Goal: Task Accomplishment & Management: Manage account settings

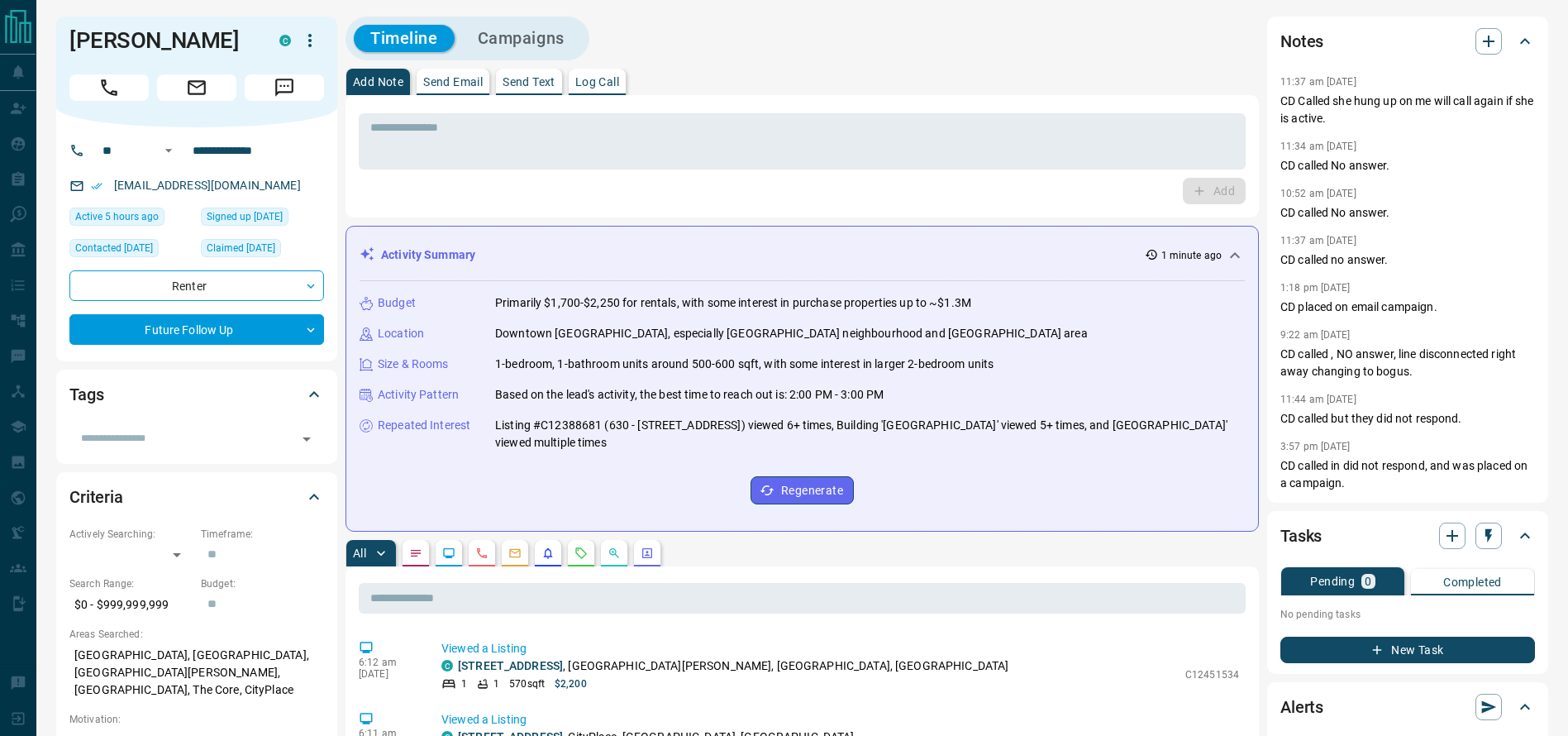
click at [112, 95] on icon "Call" at bounding box center [108, 87] width 21 height 21
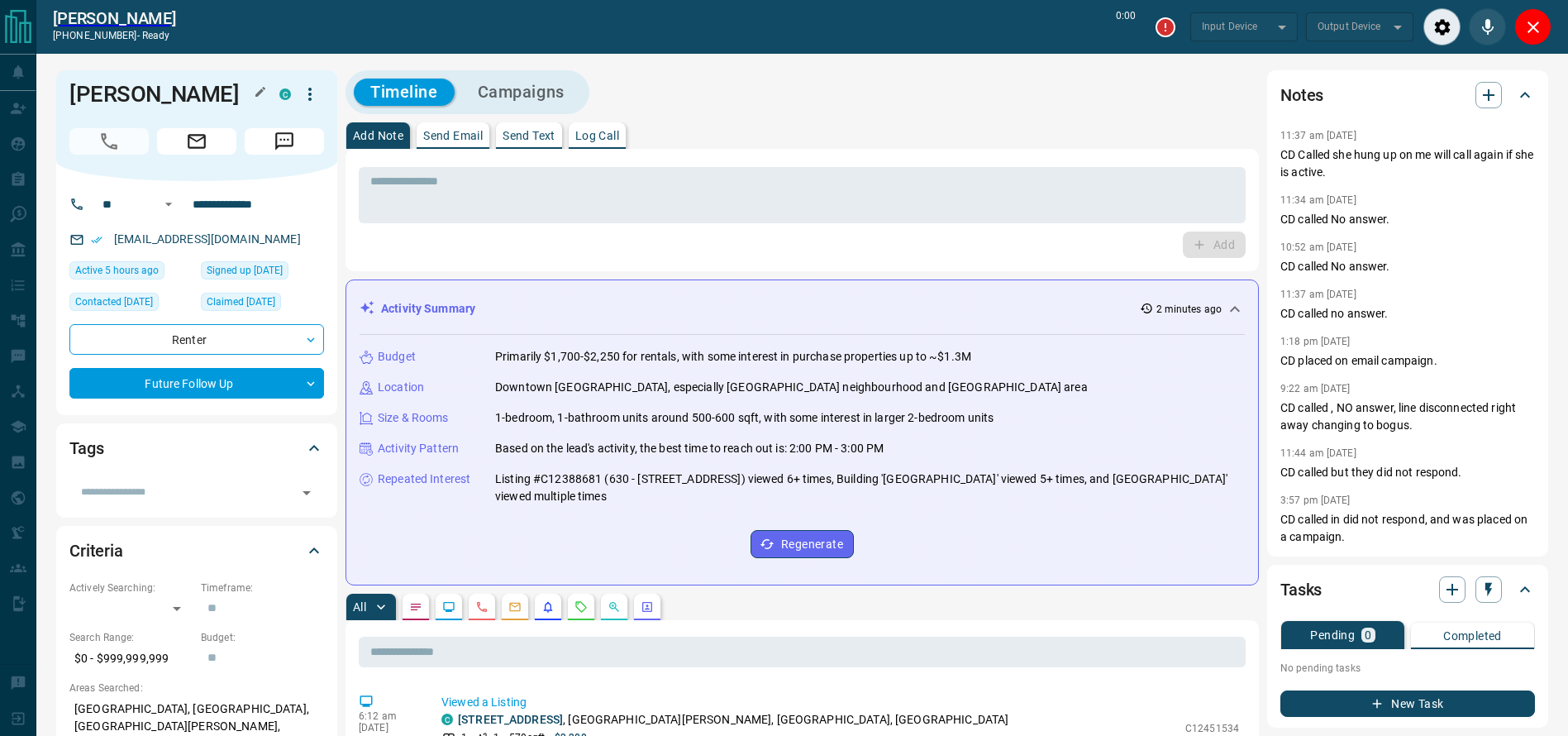
type input "*******"
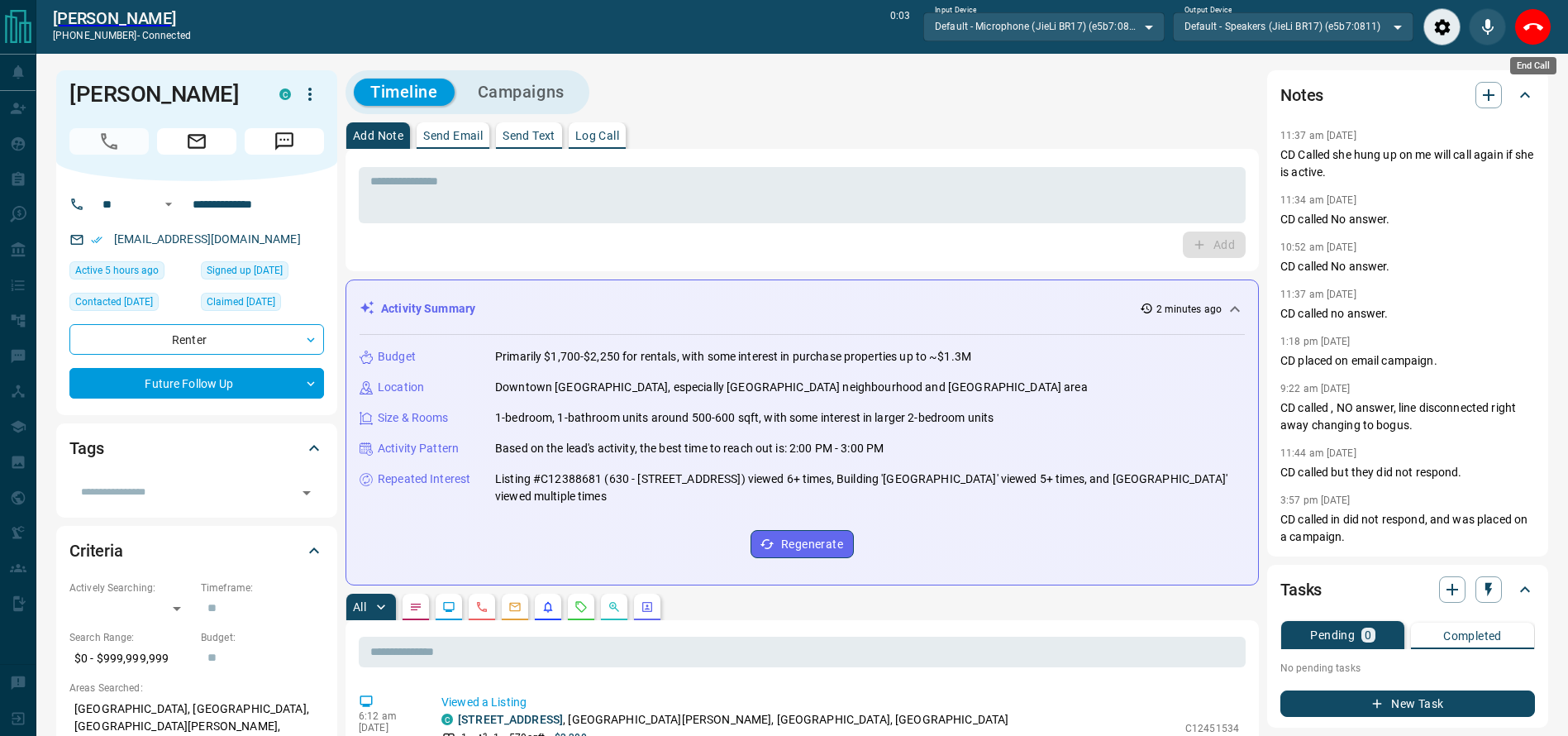
drag, startPoint x: 1527, startPoint y: 41, endPoint x: 1196, endPoint y: 106, distance: 337.3
click at [1528, 38] on button "End Call" at bounding box center [1533, 27] width 37 height 37
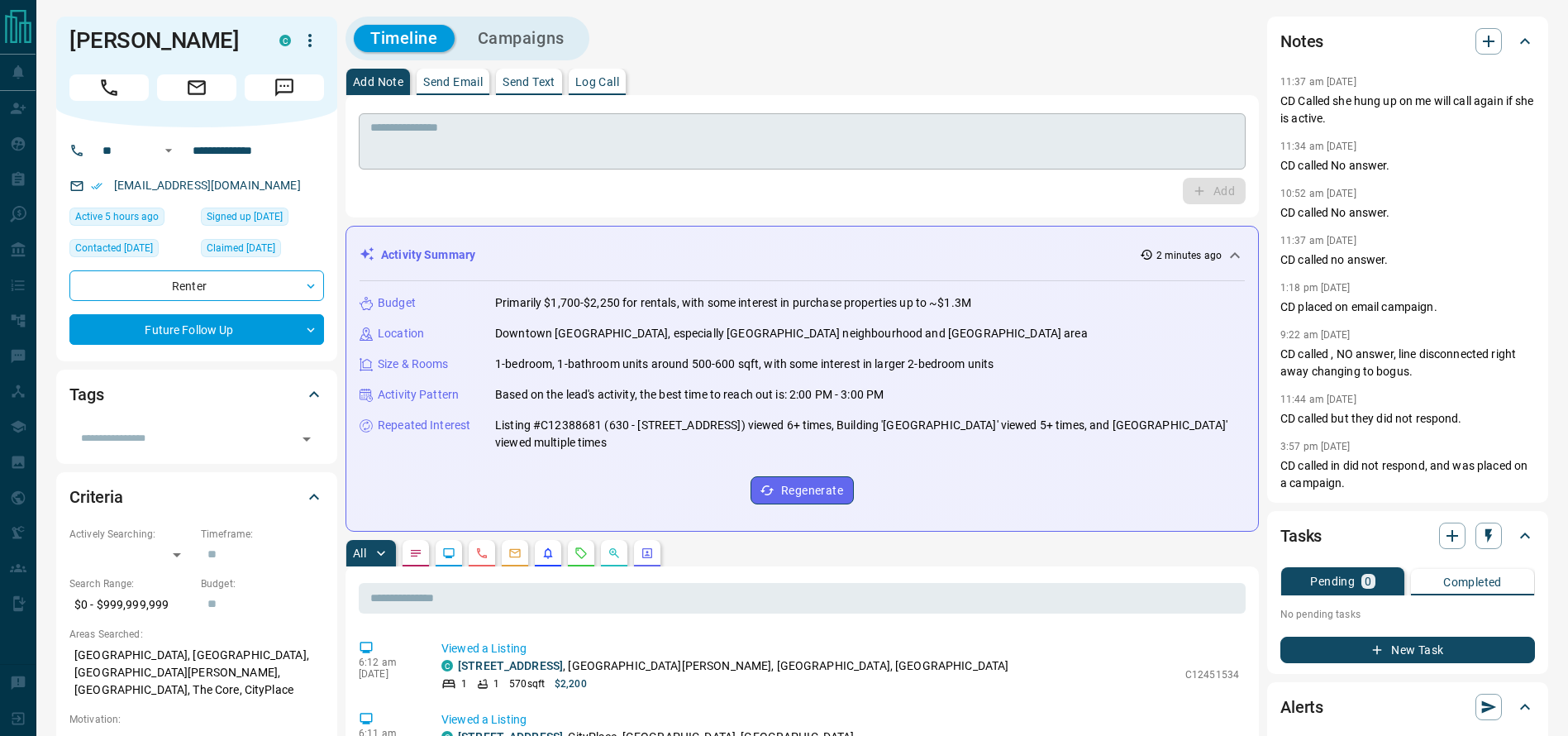
click at [1071, 157] on textarea at bounding box center [802, 142] width 863 height 42
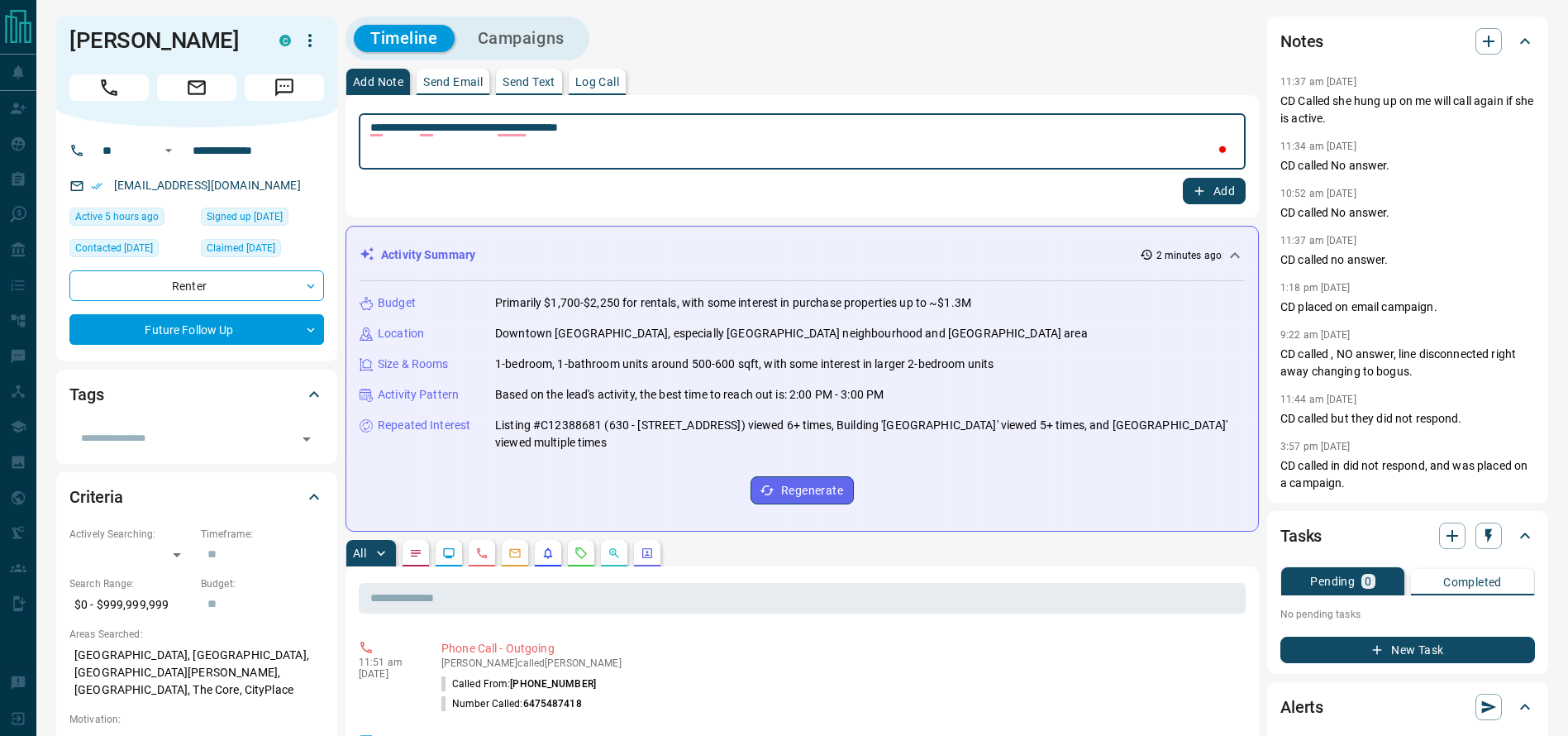
type textarea "**********"
click at [1195, 186] on icon "button" at bounding box center [1200, 191] width 15 height 15
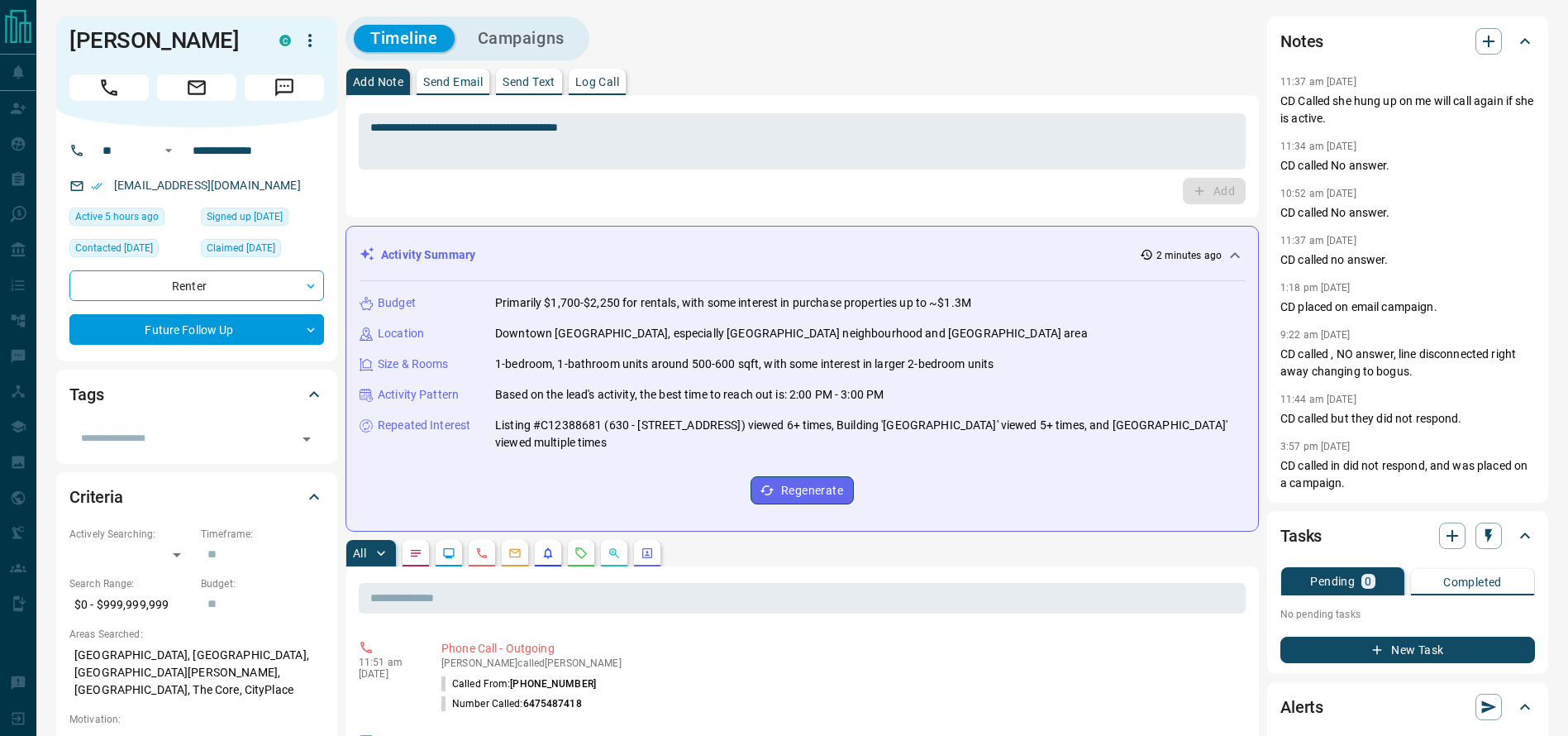
click at [554, 37] on button "Campaigns" at bounding box center [521, 38] width 120 height 27
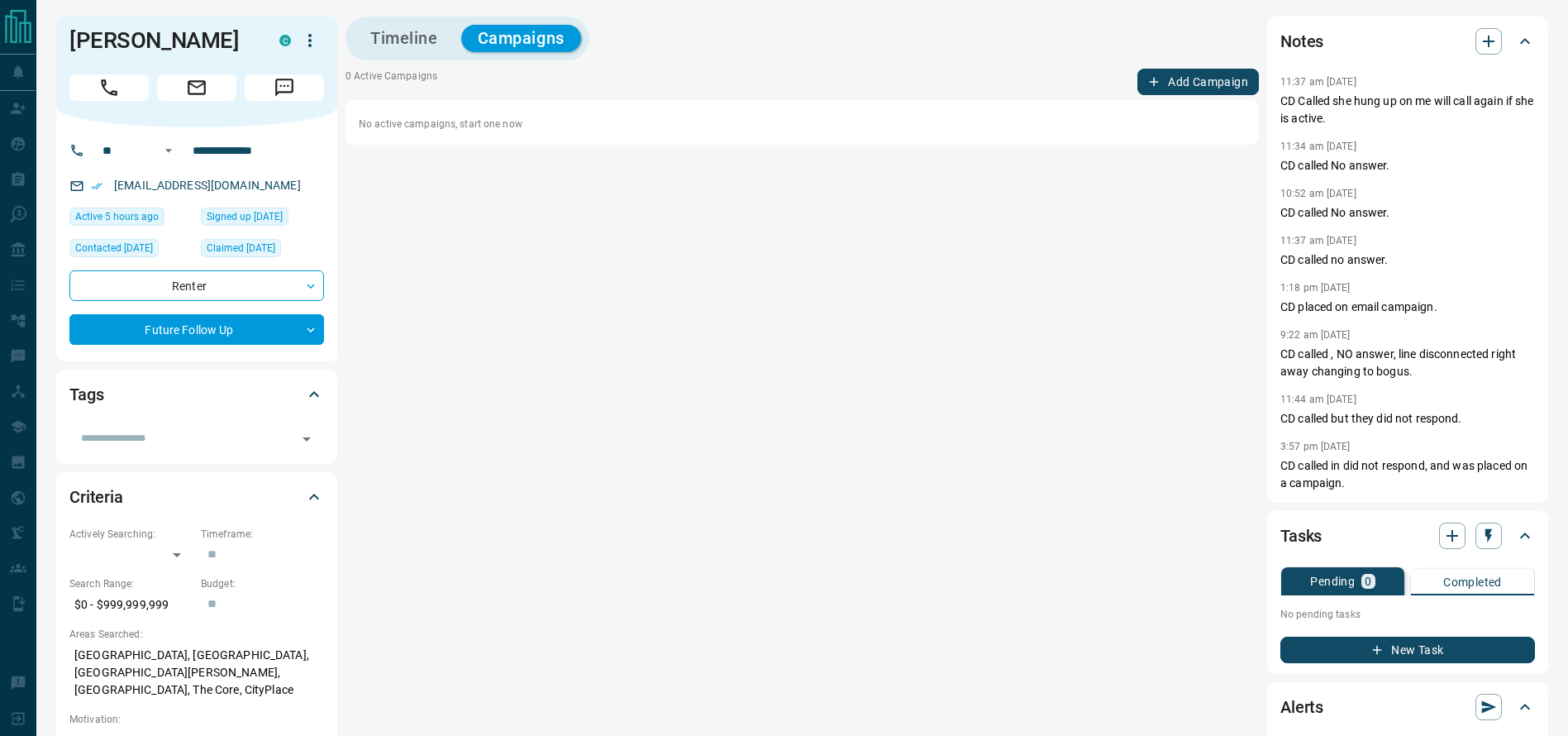
click at [1162, 94] on button "Add Campaign" at bounding box center [1198, 81] width 122 height 26
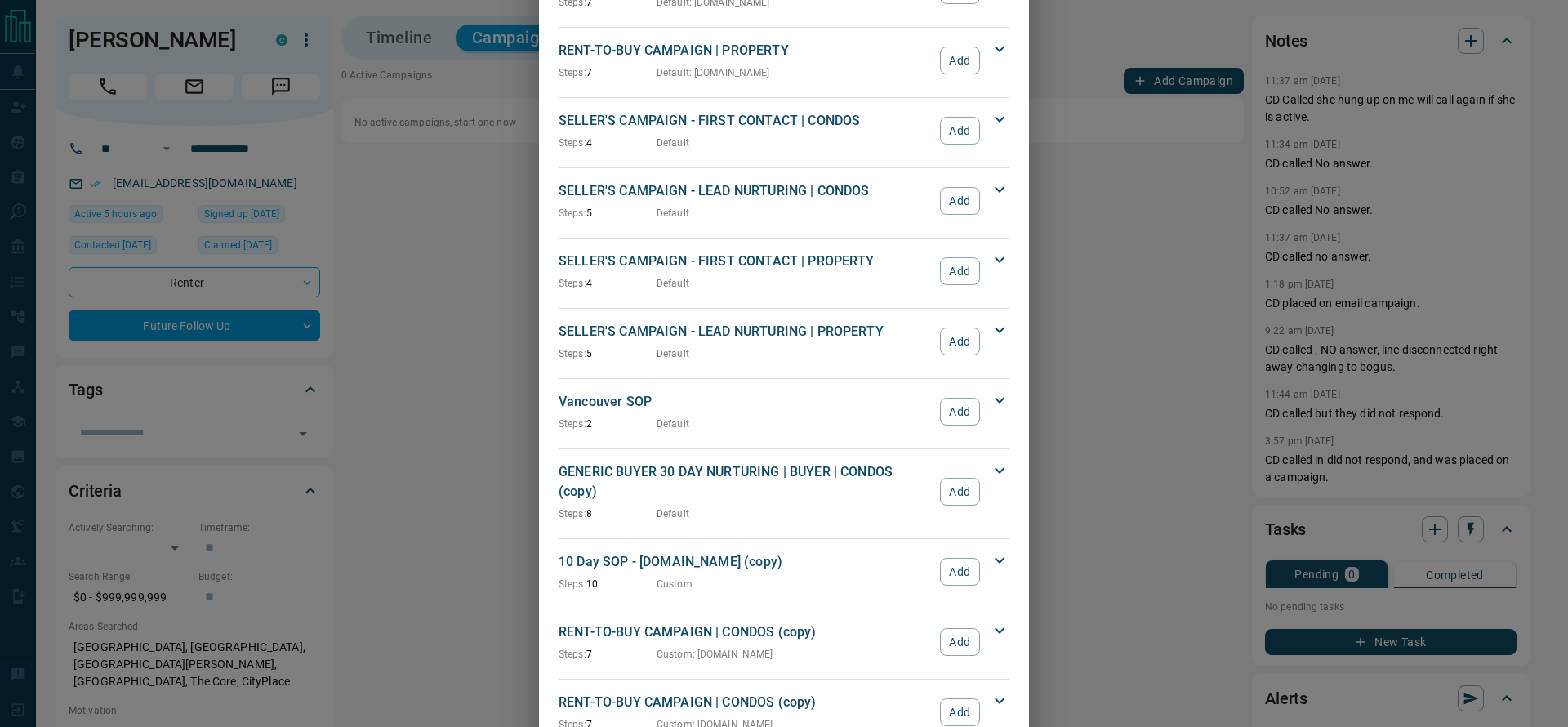
scroll to position [1684, 0]
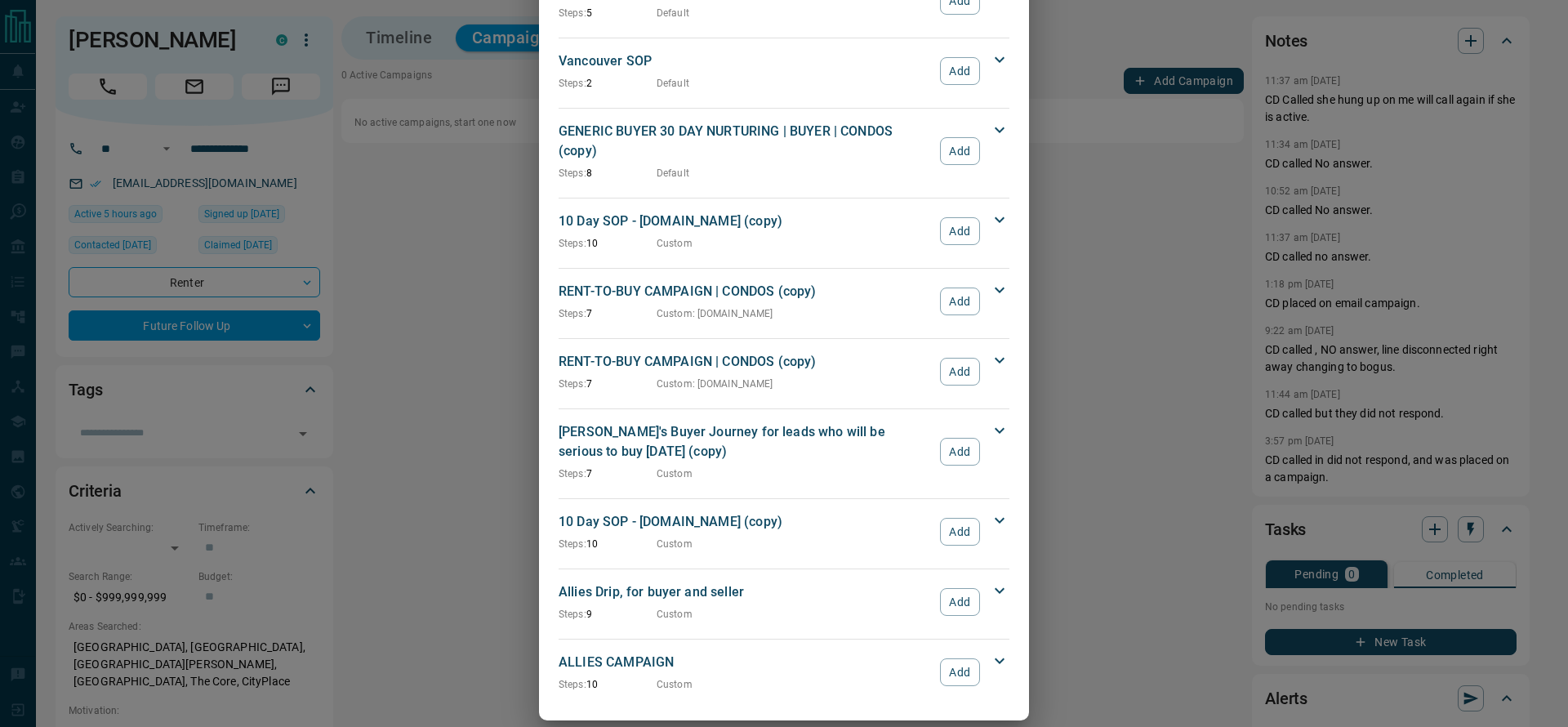
drag, startPoint x: 953, startPoint y: 657, endPoint x: 873, endPoint y: 336, distance: 330.8
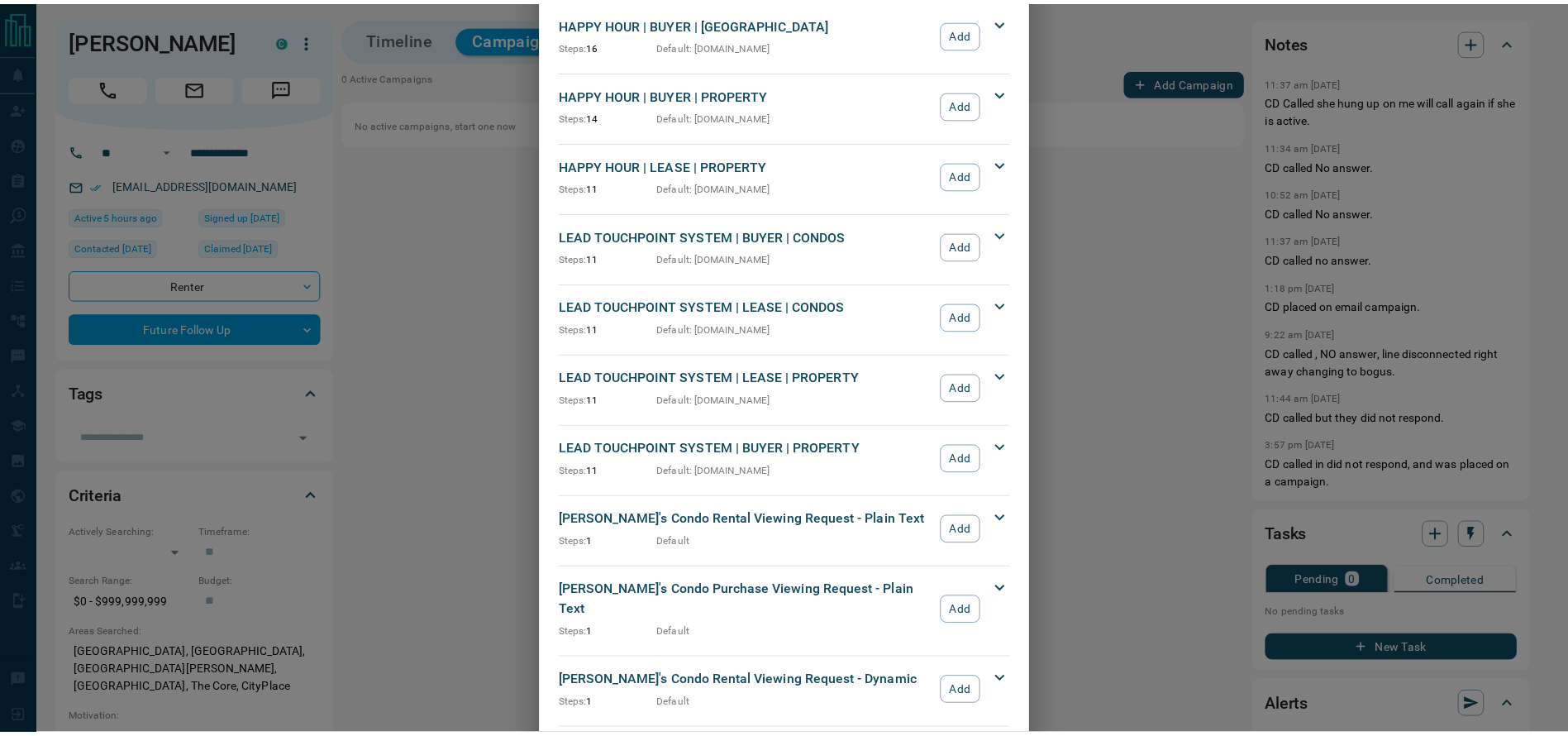
scroll to position [353, 0]
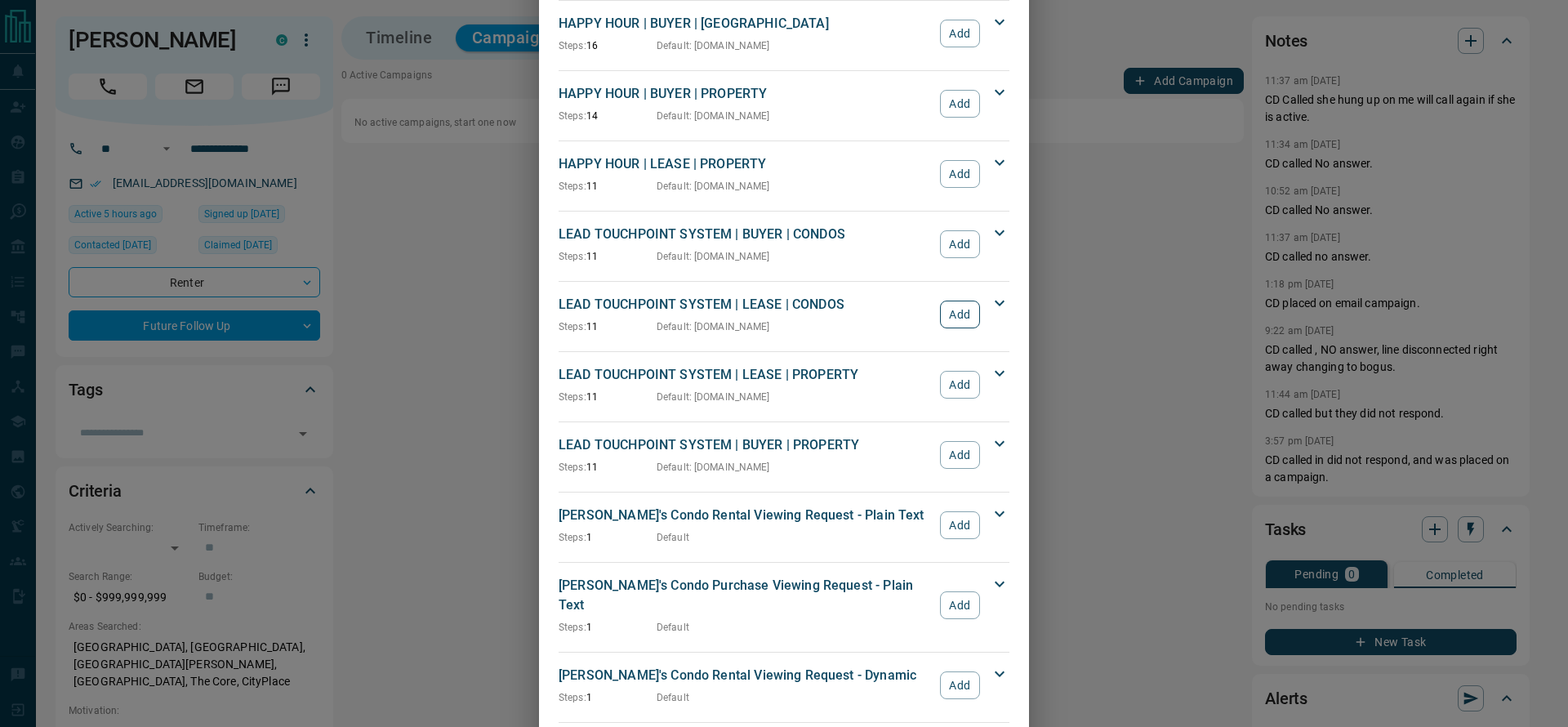
click at [946, 324] on button "Add" at bounding box center [960, 314] width 40 height 28
